Goal: Information Seeking & Learning: Learn about a topic

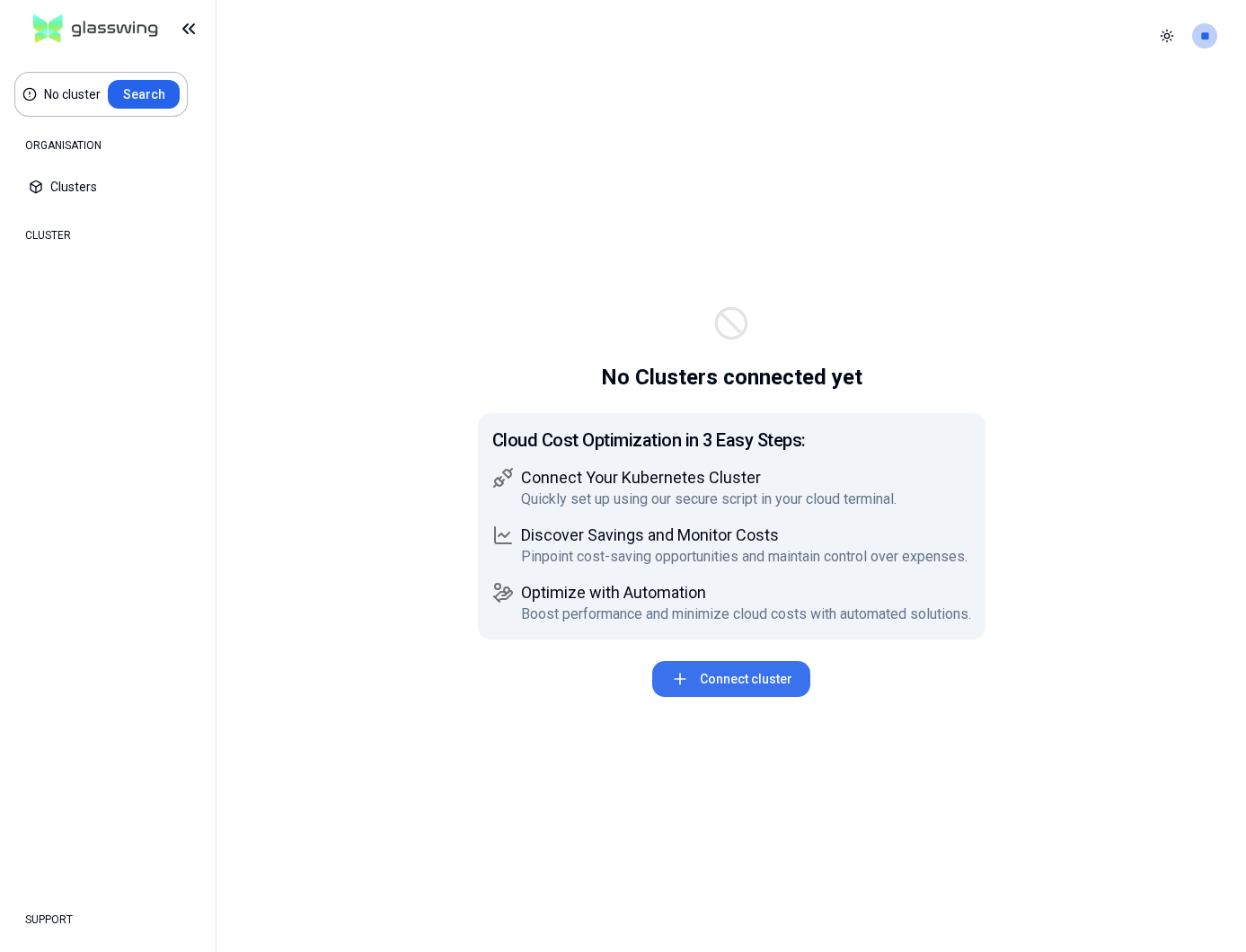
click at [748, 677] on button "Connect cluster" at bounding box center [731, 678] width 159 height 36
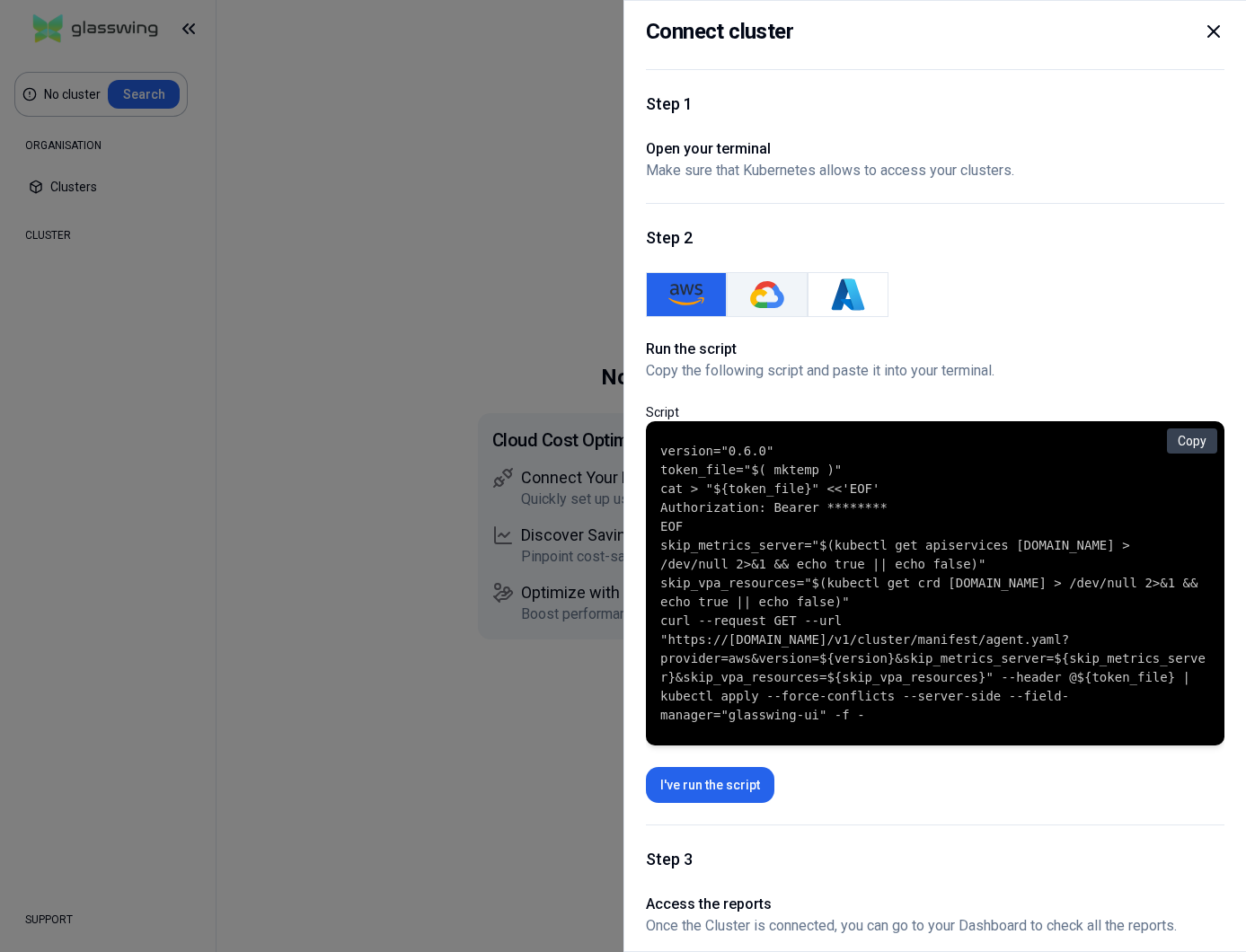
click at [767, 312] on button "GKE" at bounding box center [767, 294] width 81 height 45
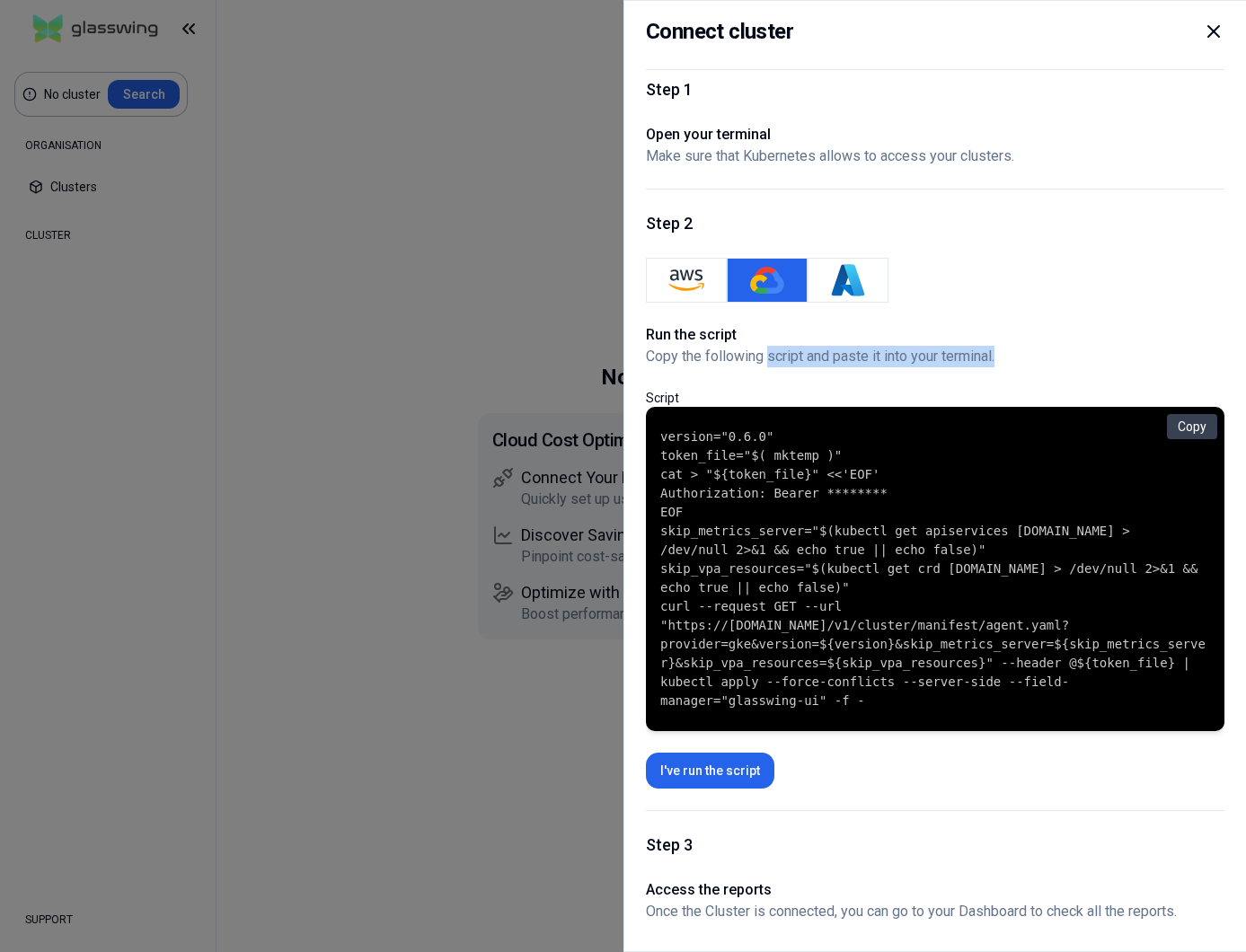
drag, startPoint x: 767, startPoint y: 345, endPoint x: 1008, endPoint y: 328, distance: 241.6
click at [1008, 346] on p "Copy the following script and paste it into your terminal." at bounding box center [935, 356] width 578 height 21
click at [1192, 414] on button "Copy" at bounding box center [1191, 427] width 50 height 25
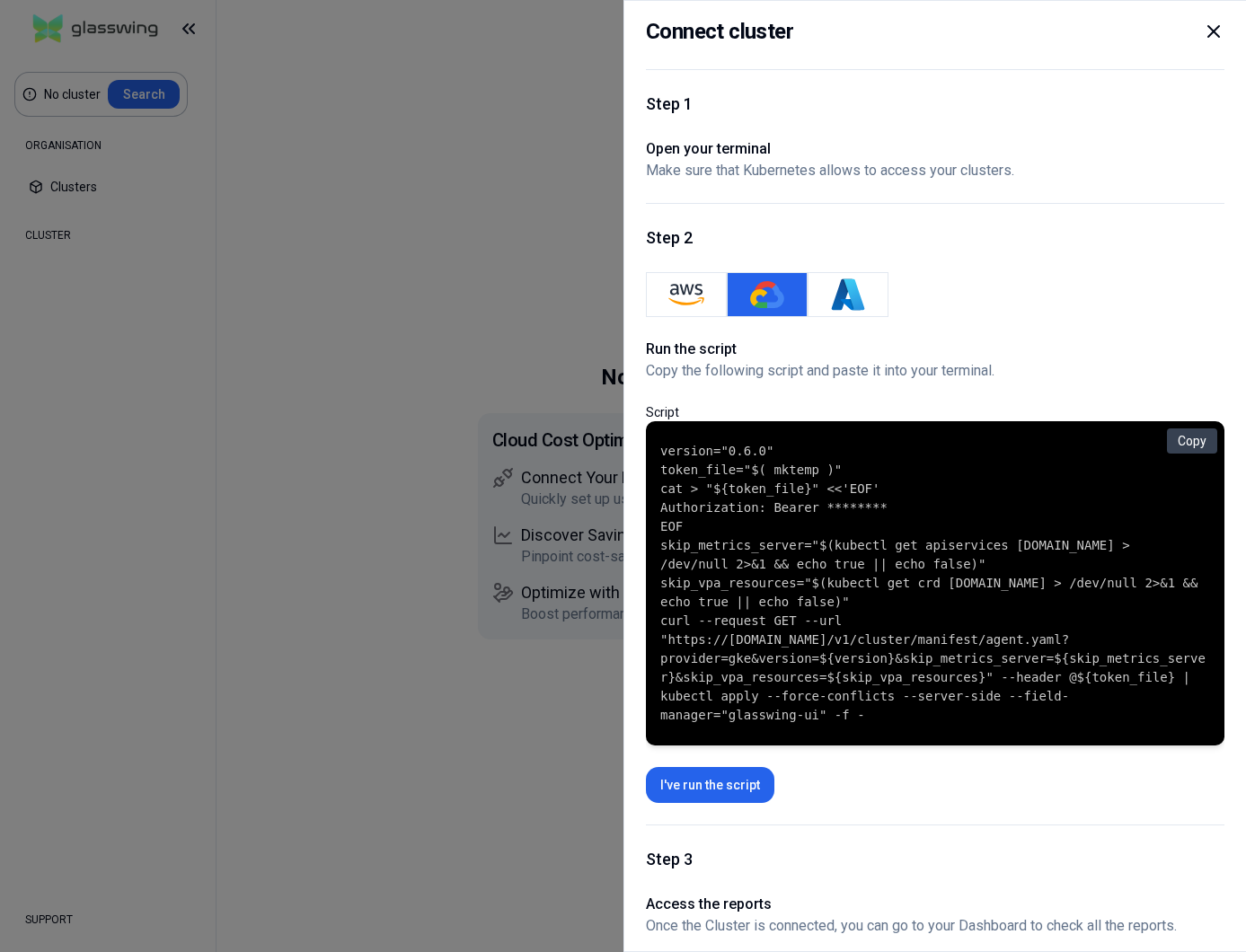
click at [73, 171] on div at bounding box center [623, 476] width 1246 height 952
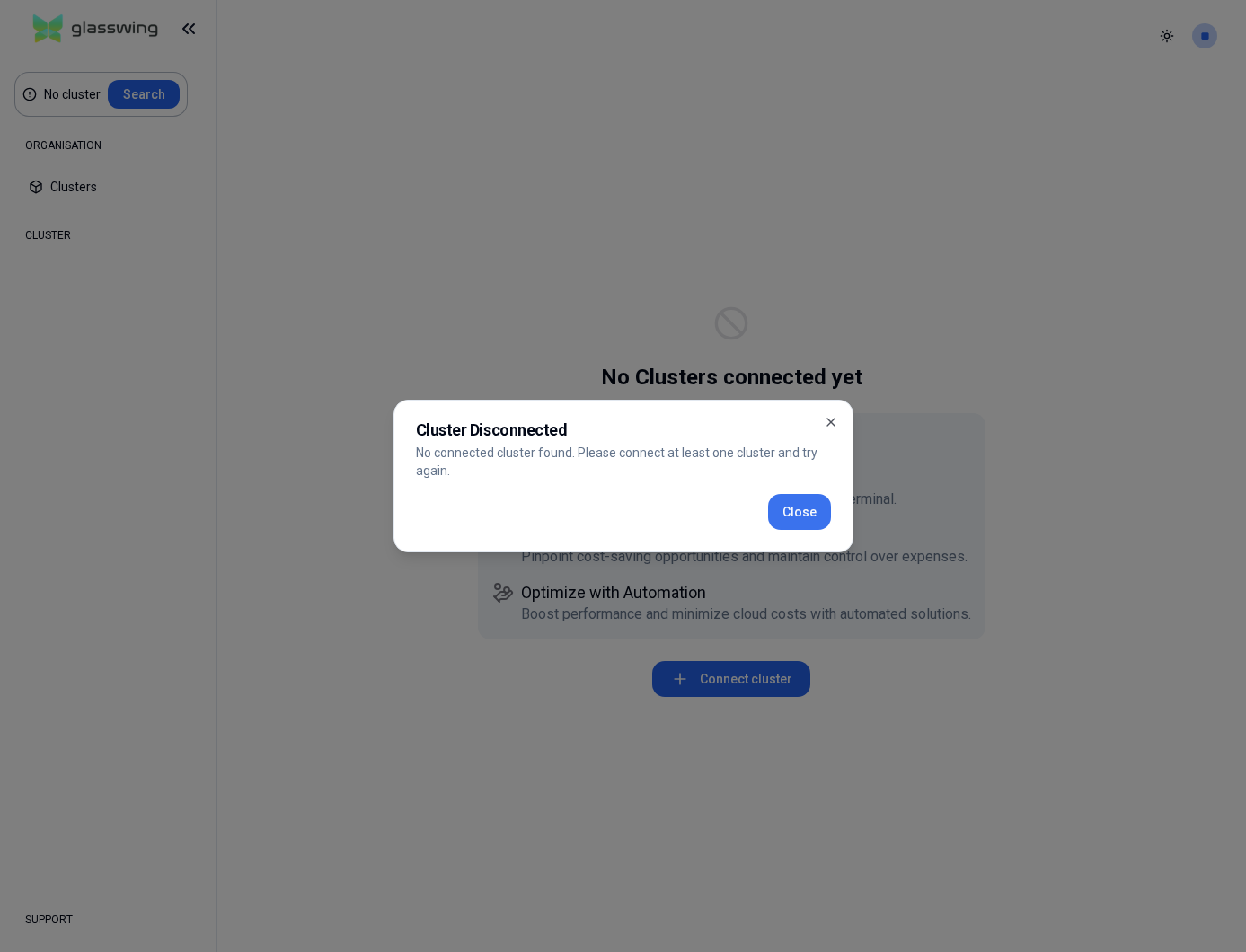
click at [795, 507] on button "Close" at bounding box center [798, 511] width 62 height 36
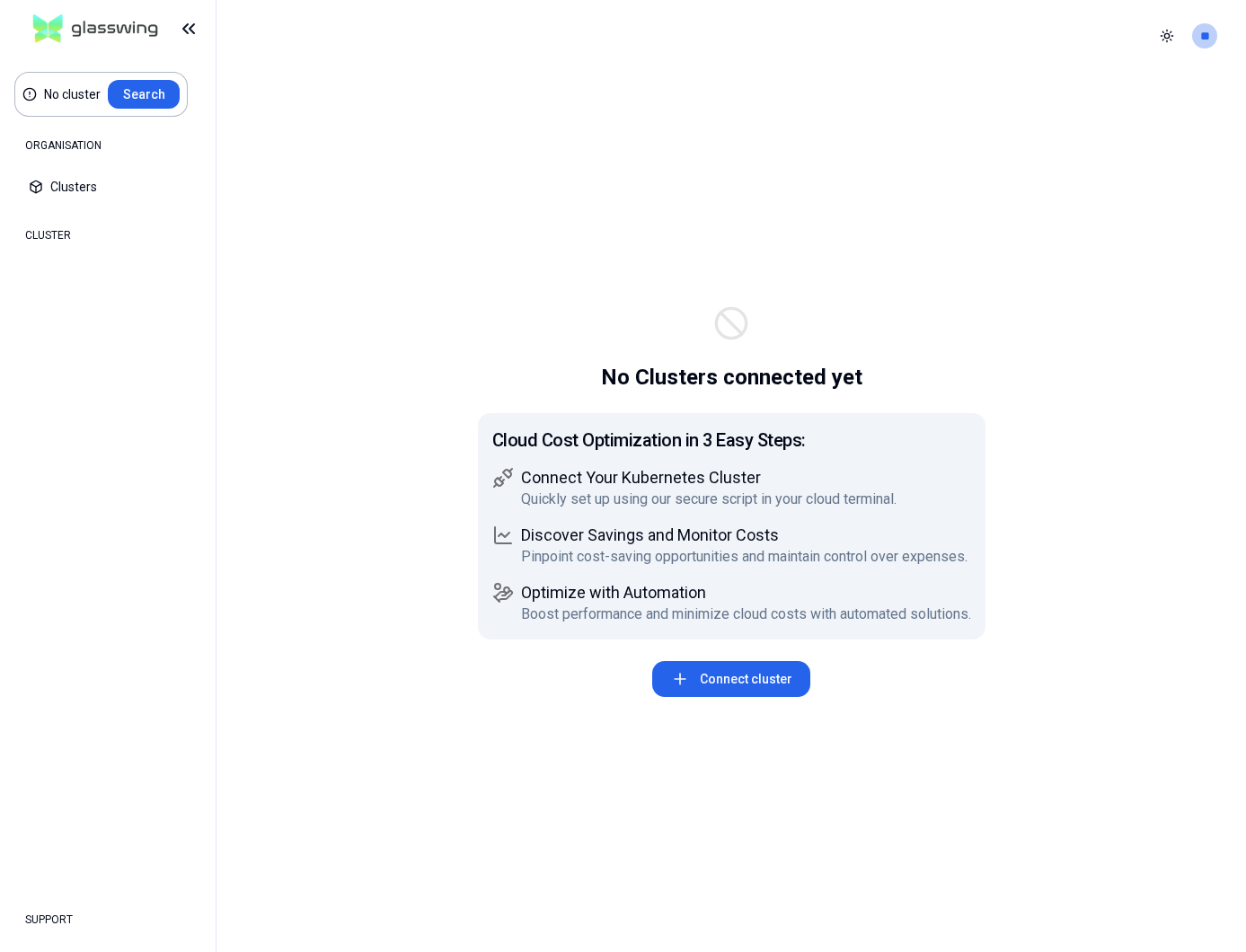
click at [85, 247] on div "CLUSTER" at bounding box center [108, 234] width 186 height 36
click at [64, 239] on div "CLUSTER" at bounding box center [108, 234] width 186 height 36
click at [82, 139] on div "ORGANISATION" at bounding box center [108, 145] width 186 height 36
click at [62, 148] on div "ORGANISATION" at bounding box center [108, 145] width 186 height 36
click at [134, 27] on img at bounding box center [95, 29] width 139 height 42
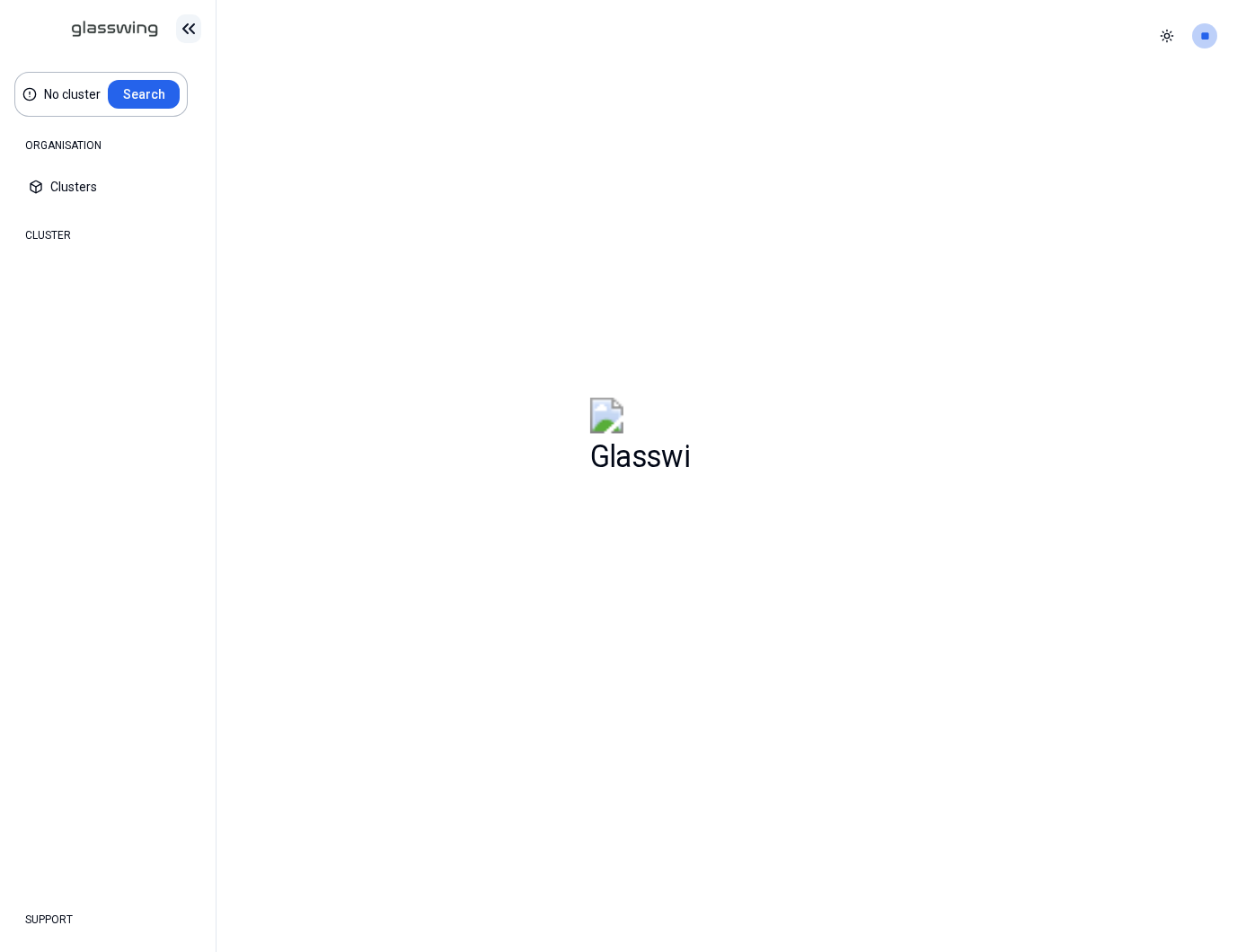
click at [196, 32] on icon at bounding box center [188, 29] width 21 height 21
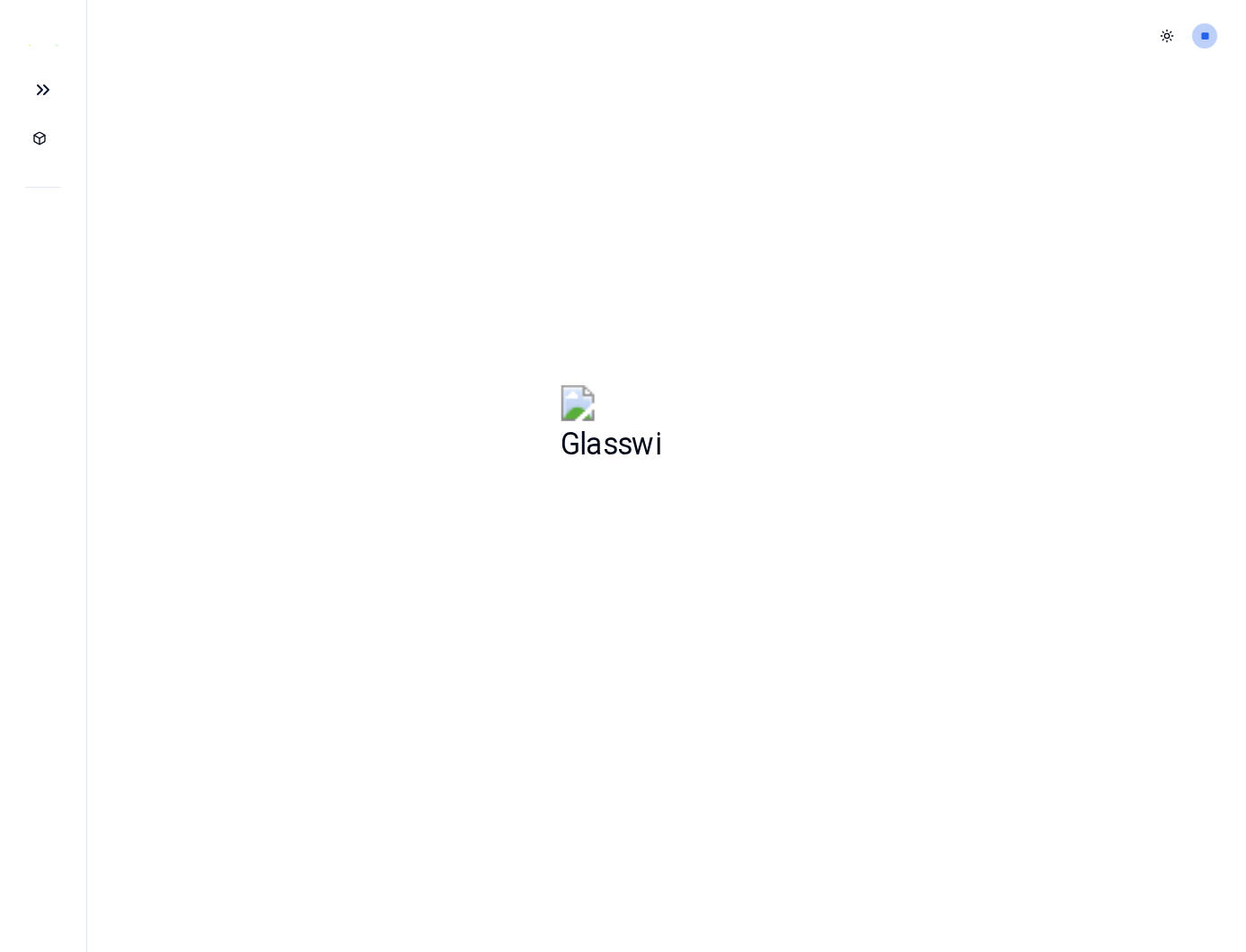
click at [55, 85] on icon at bounding box center [42, 89] width 36 height 21
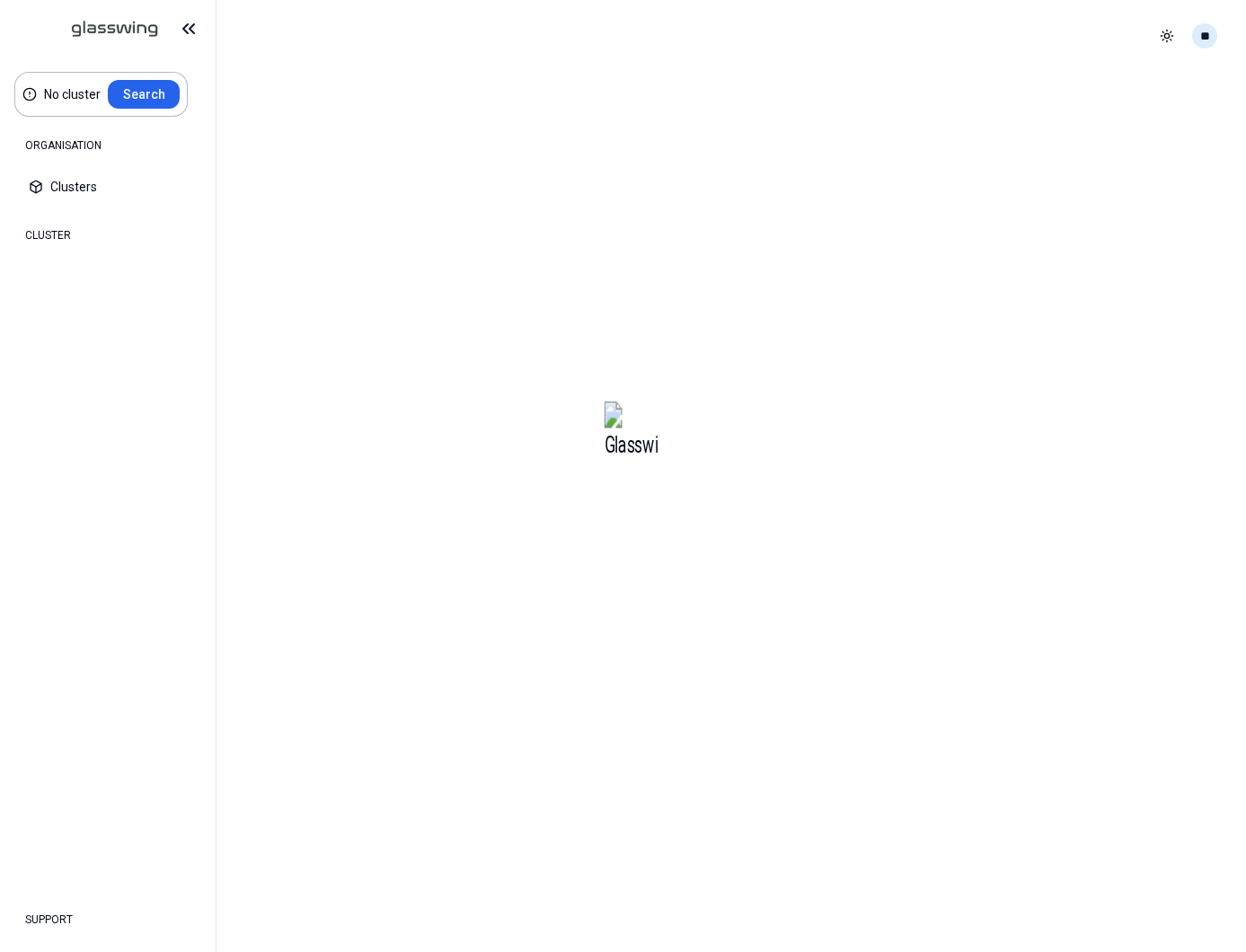
click at [1204, 37] on html "No cluster Search ORGANISATION Clusters Policies CLUSTER Dashboard Optimization…" at bounding box center [623, 476] width 1246 height 952
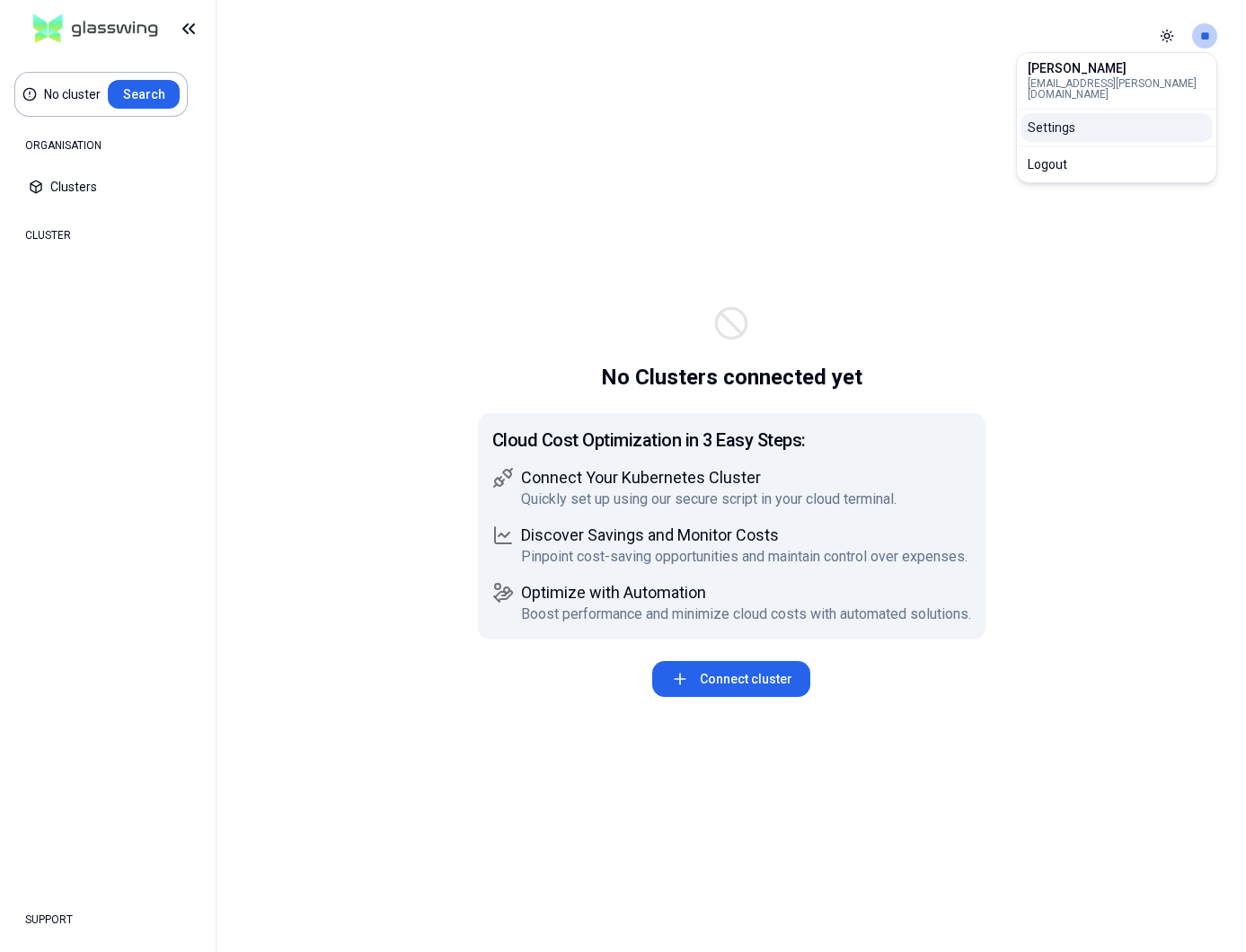
click at [1046, 114] on div "Settings" at bounding box center [1116, 128] width 192 height 29
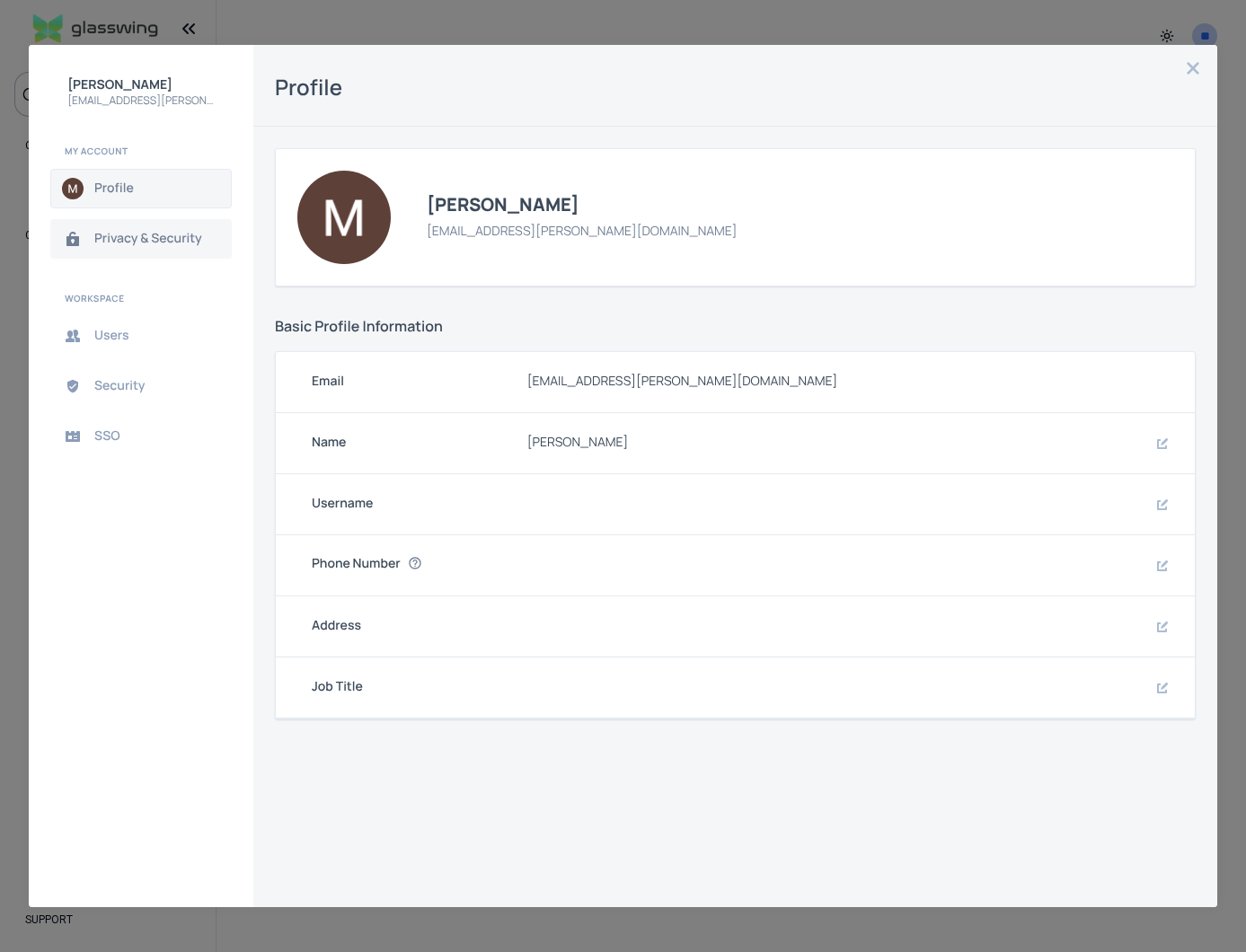
click at [158, 248] on button "Privacy & Security" at bounding box center [140, 238] width 182 height 39
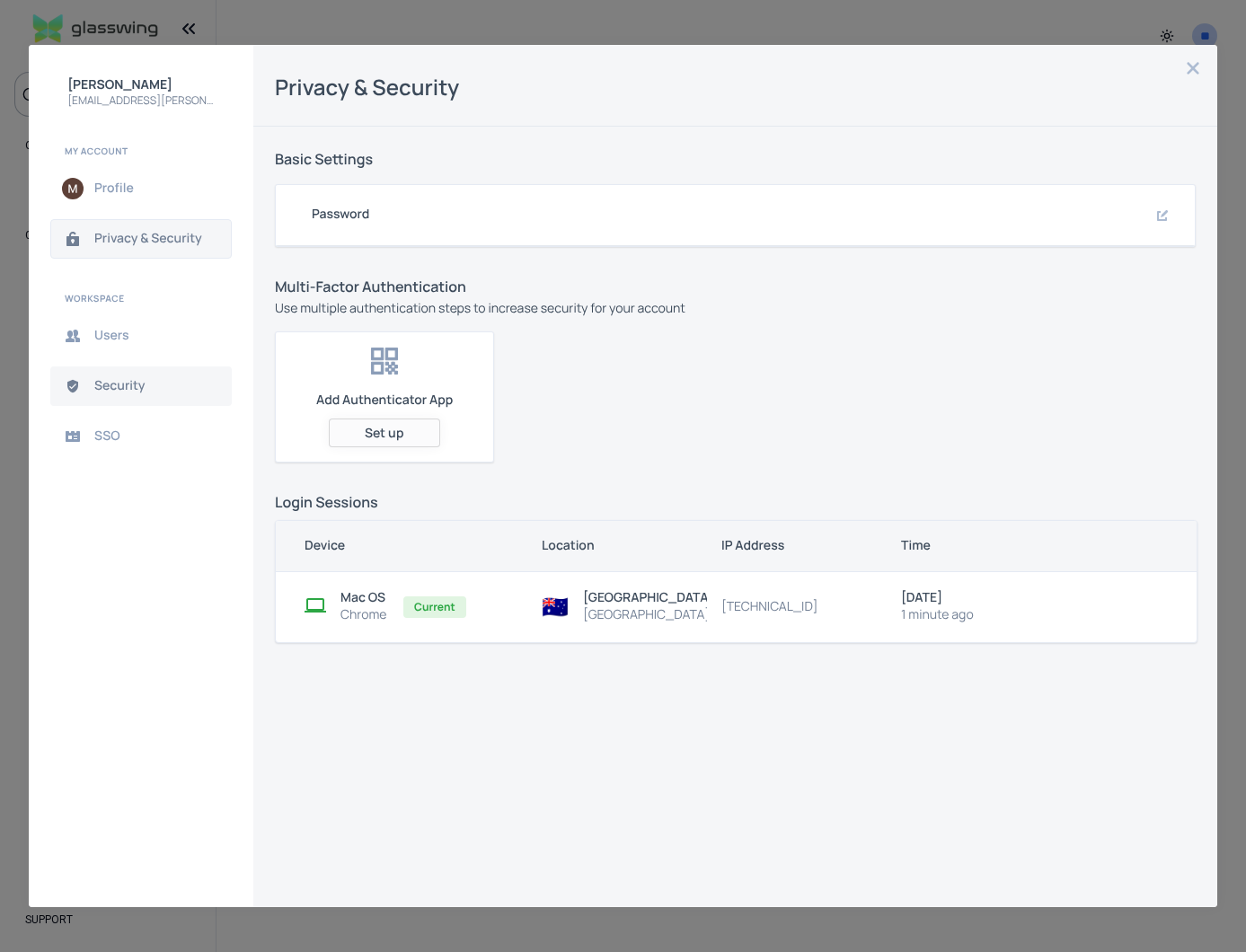
click at [110, 384] on span "Security" at bounding box center [155, 386] width 122 height 14
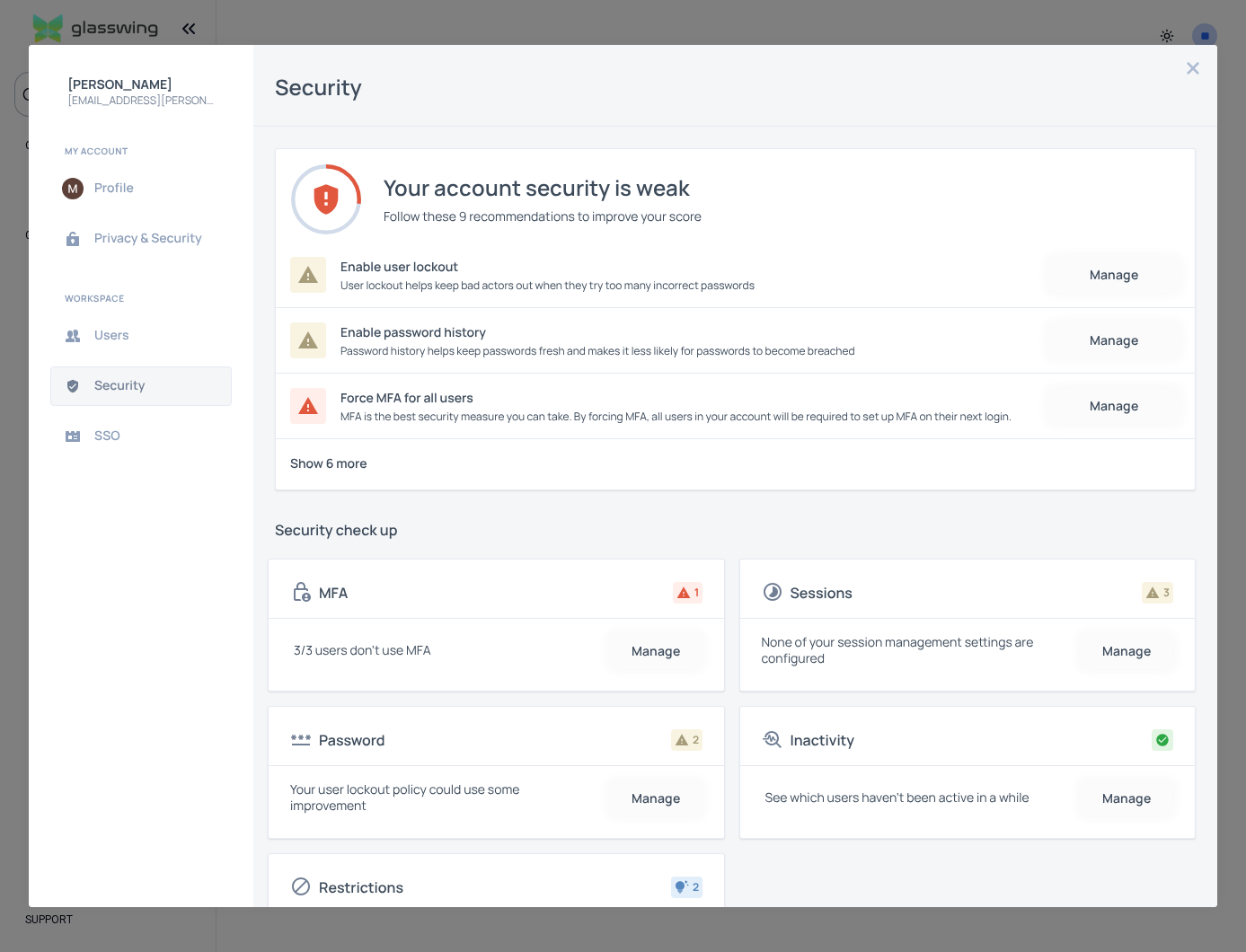
click at [1191, 66] on icon "close admin-box" at bounding box center [1193, 68] width 12 height 12
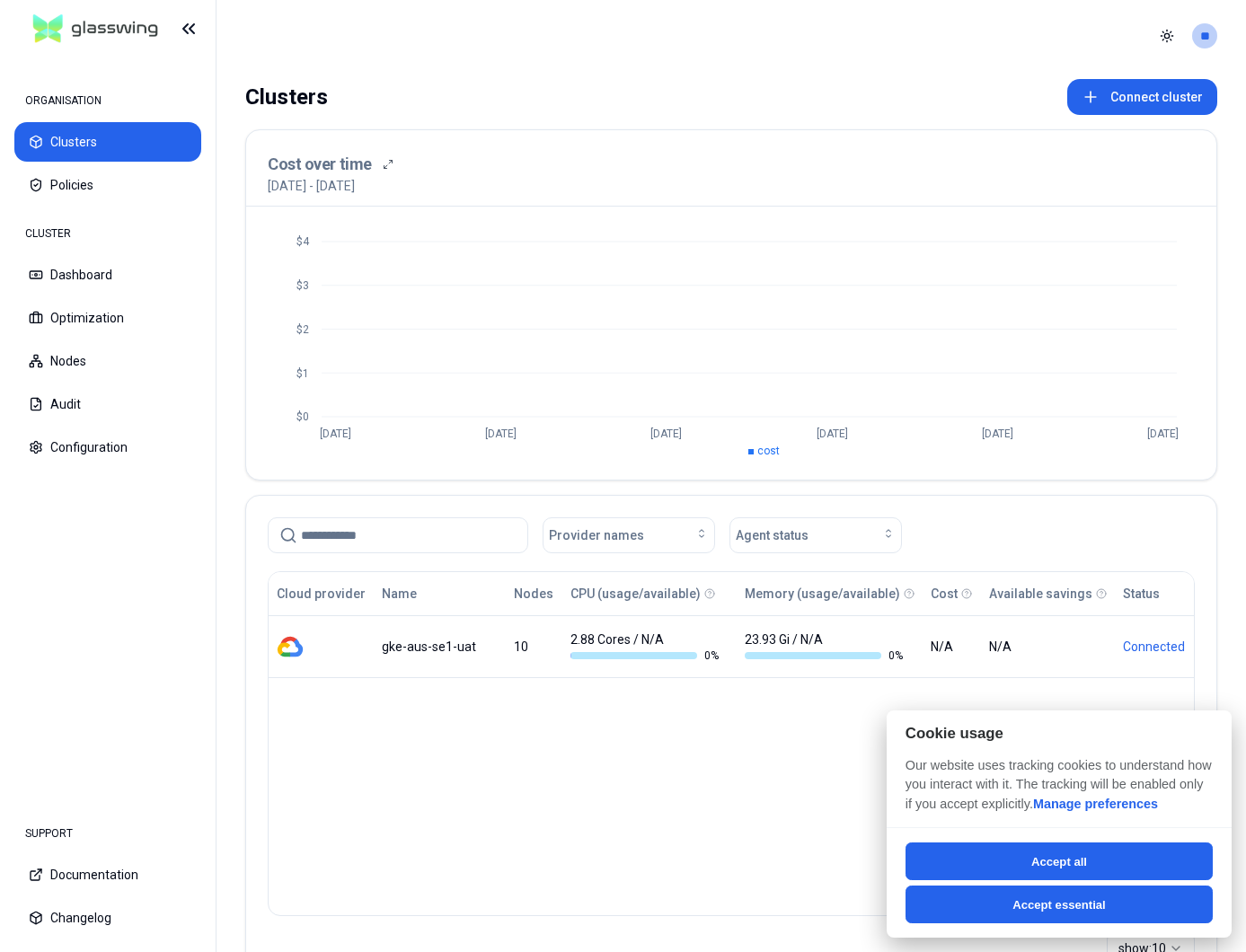
scroll to position [80, 0]
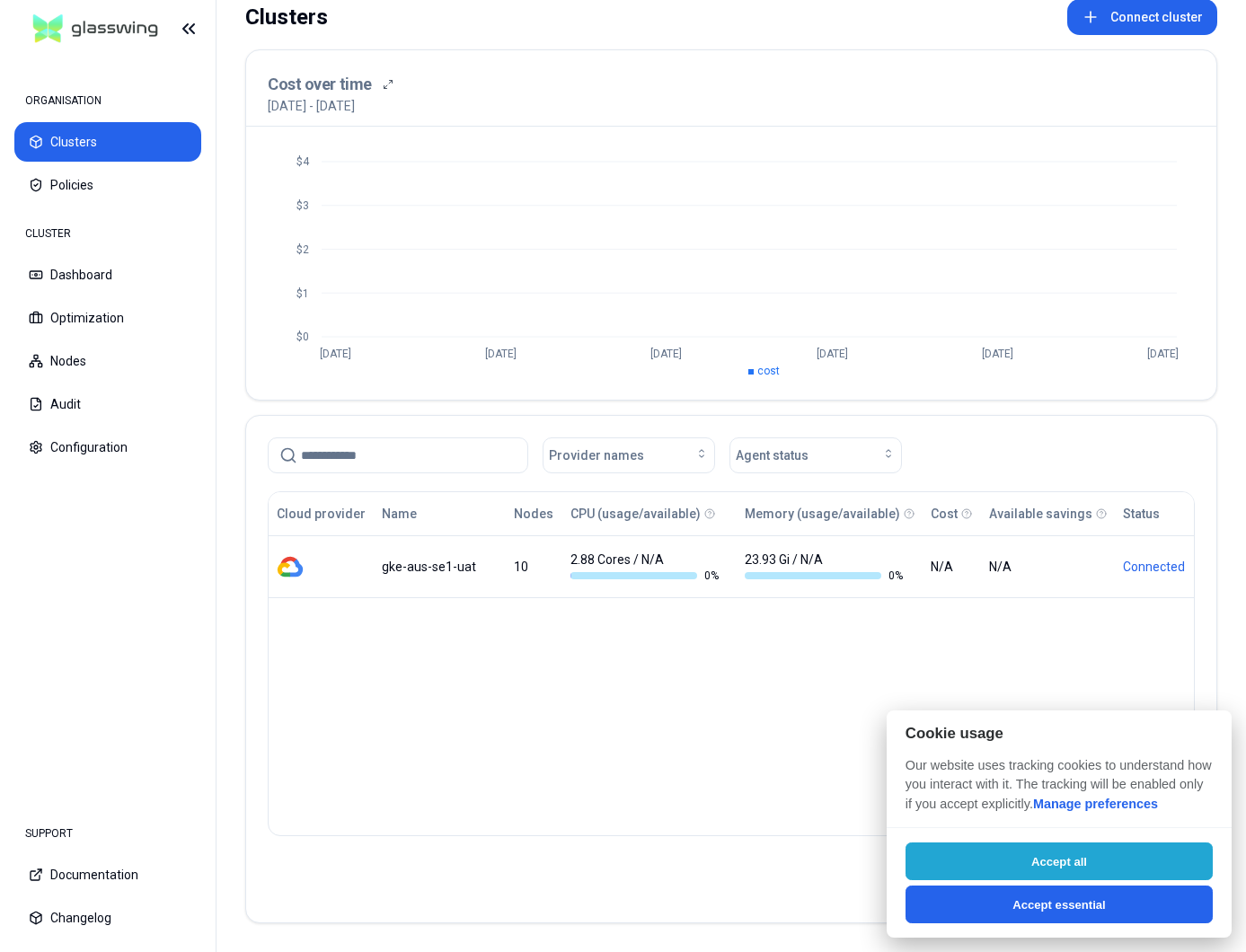
click at [1019, 862] on button "Accept all" at bounding box center [1059, 861] width 307 height 37
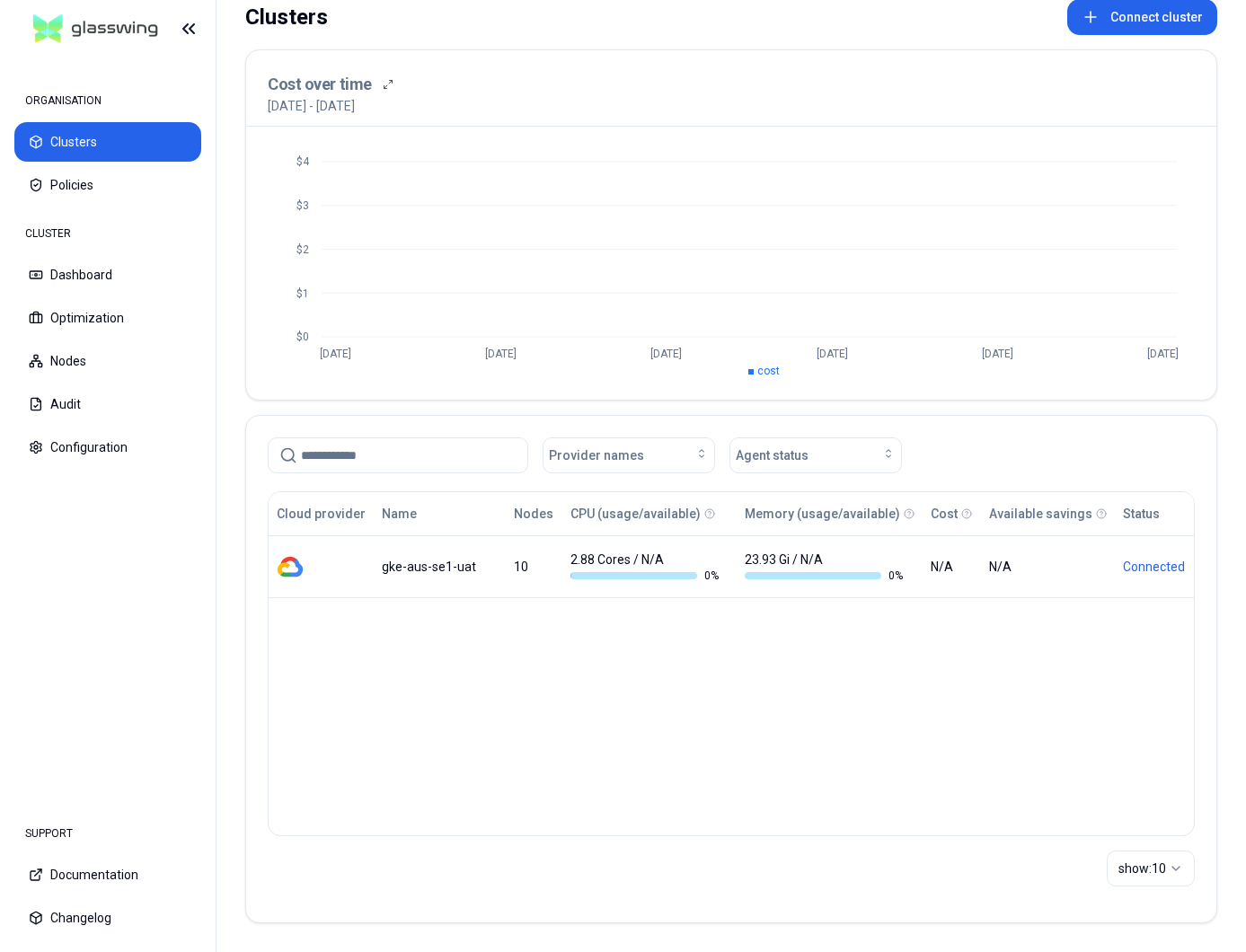
scroll to position [0, 0]
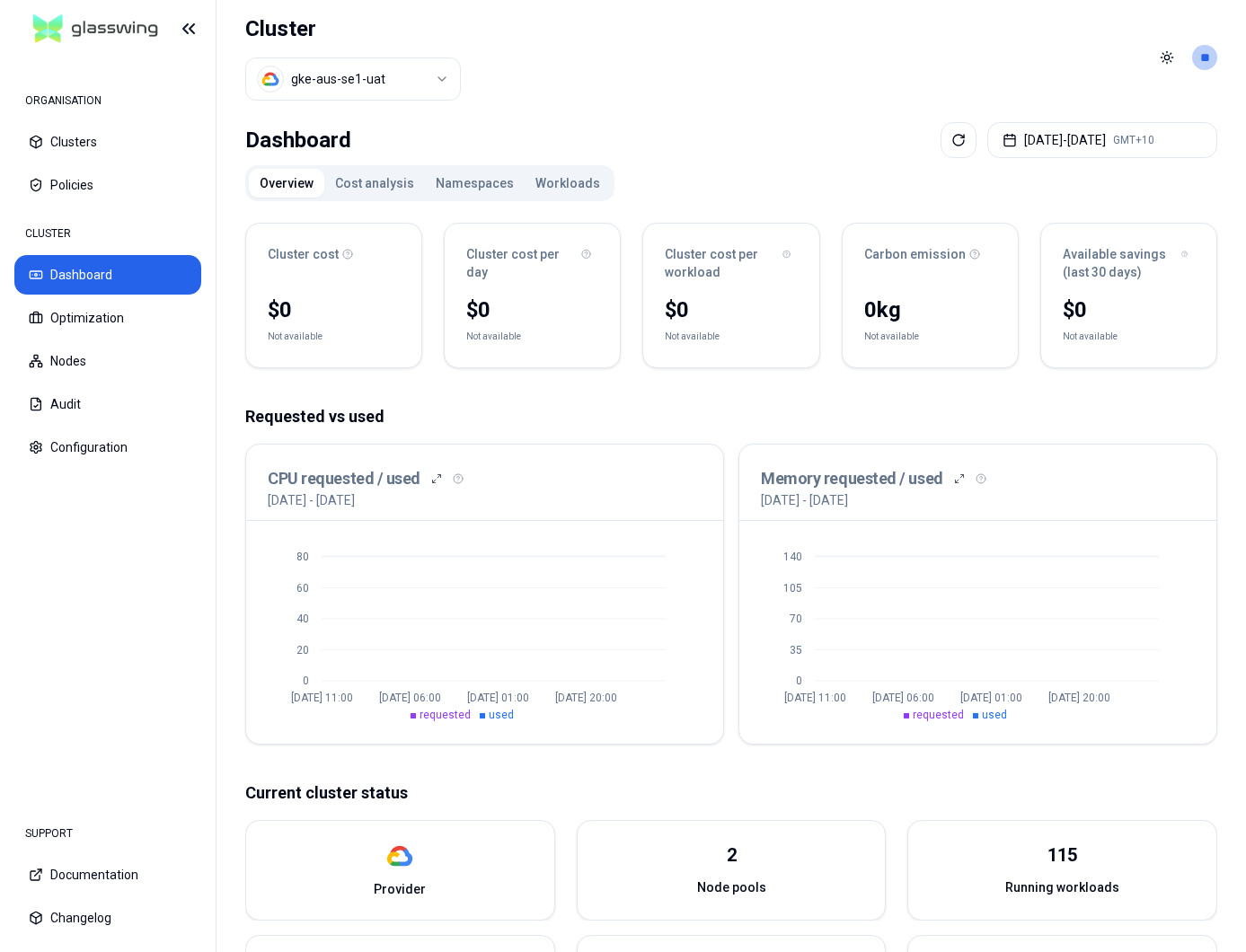
click at [369, 180] on button "Cost analysis" at bounding box center [375, 183] width 101 height 29
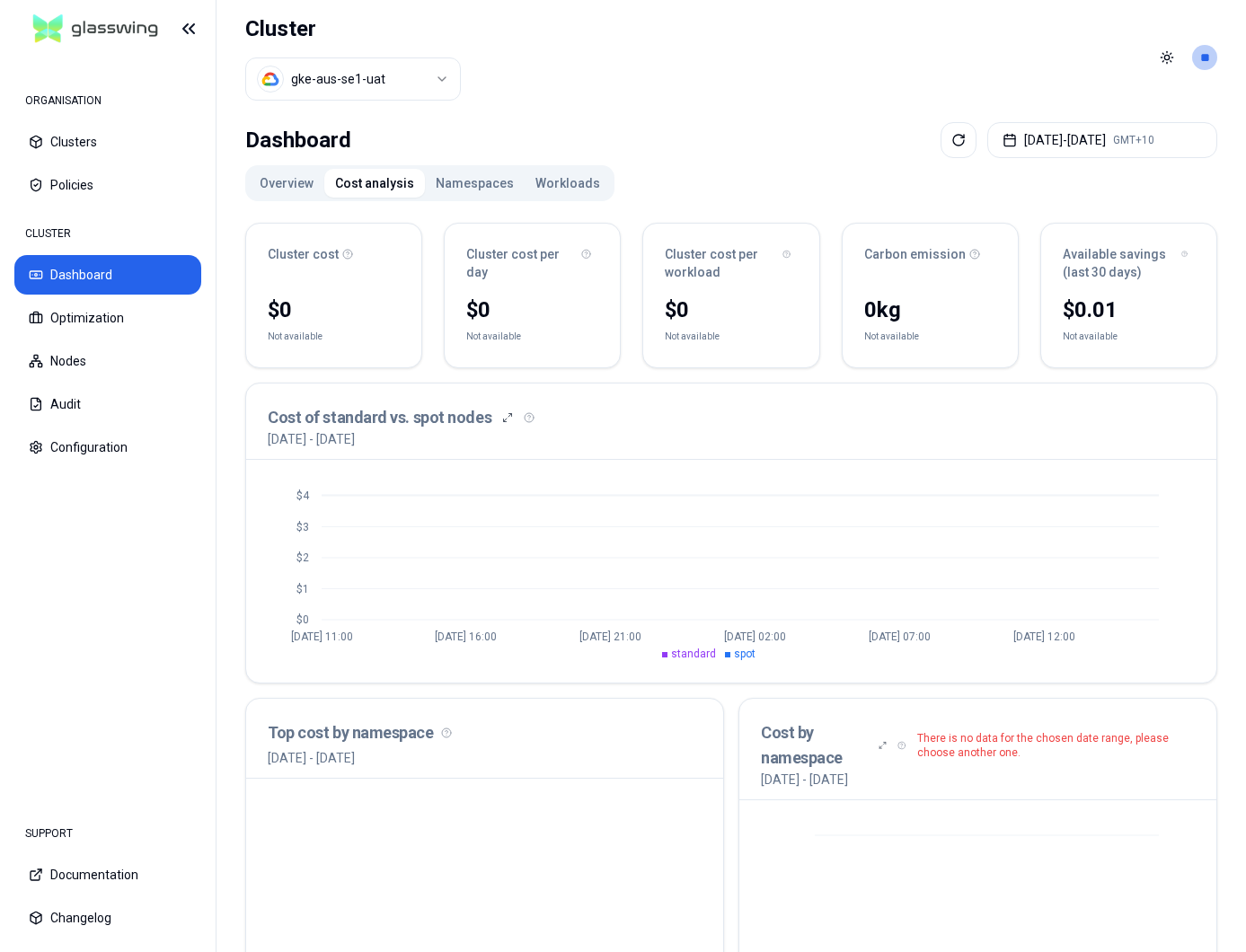
click at [491, 176] on button "Namespaces" at bounding box center [475, 183] width 100 height 29
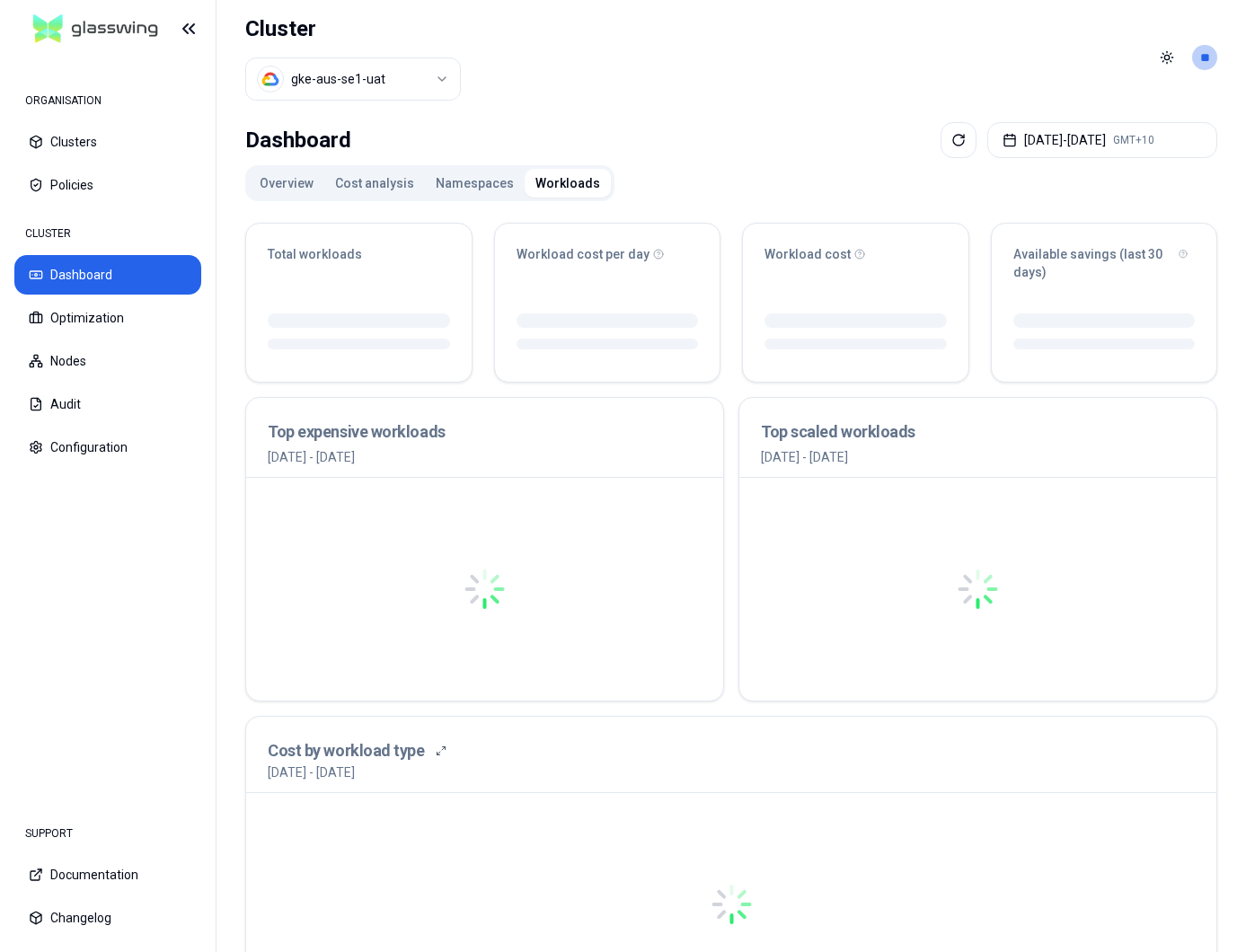
click at [553, 180] on button "Workloads" at bounding box center [568, 183] width 86 height 29
